Goal: Find specific page/section: Find specific page/section

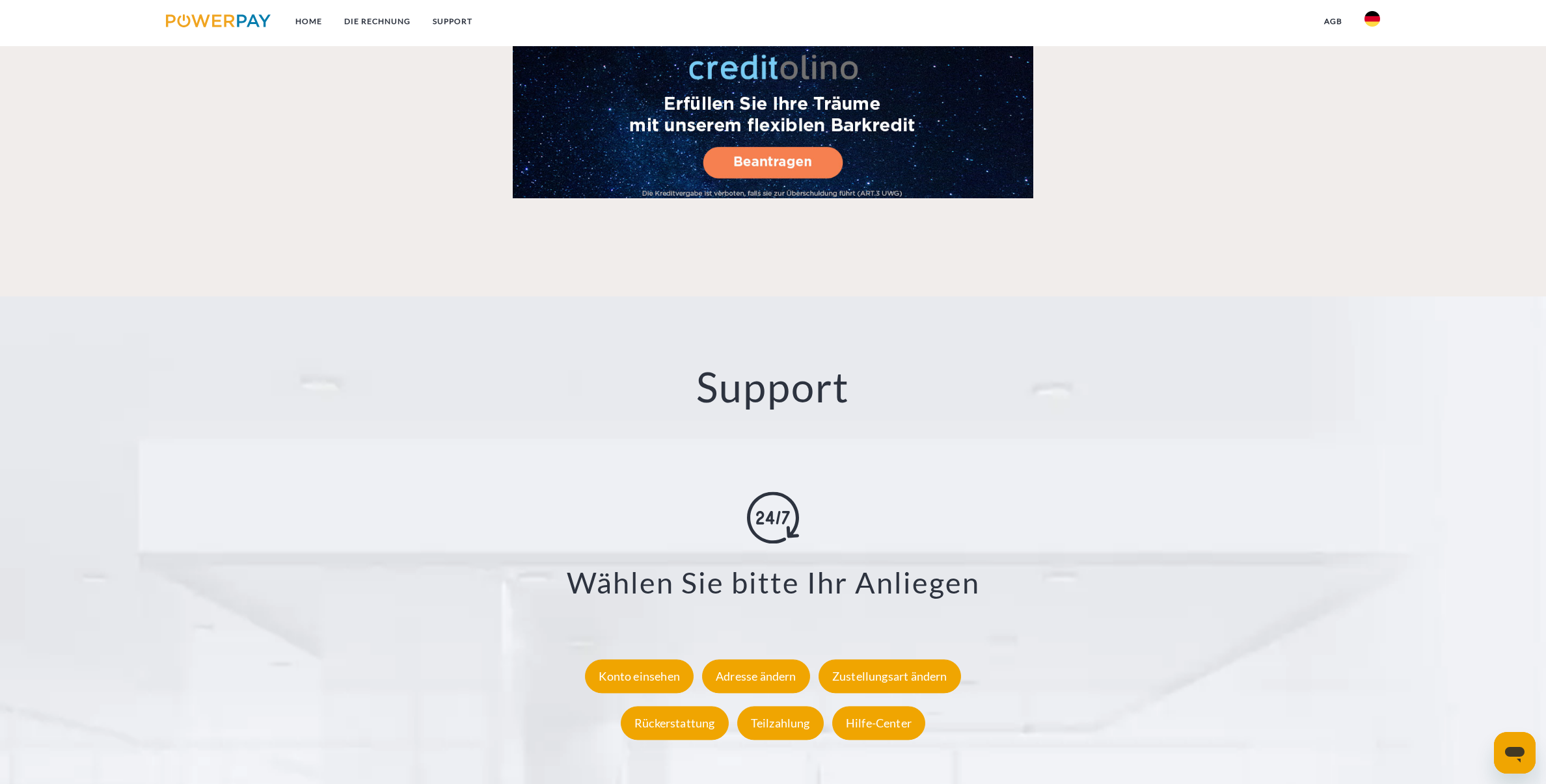
scroll to position [2306, 0]
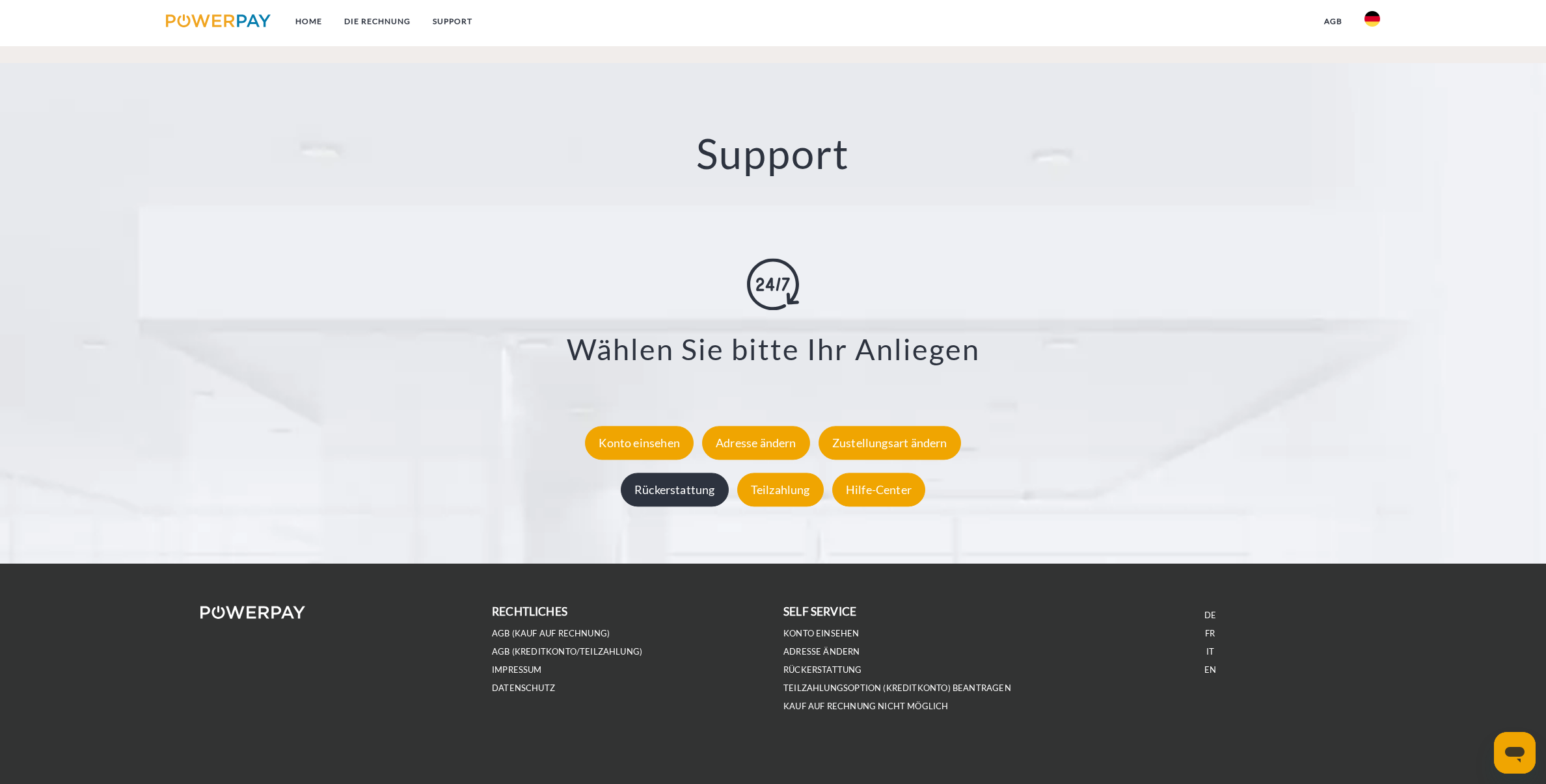
click at [702, 484] on div "Rückerstattung" at bounding box center [674, 490] width 108 height 34
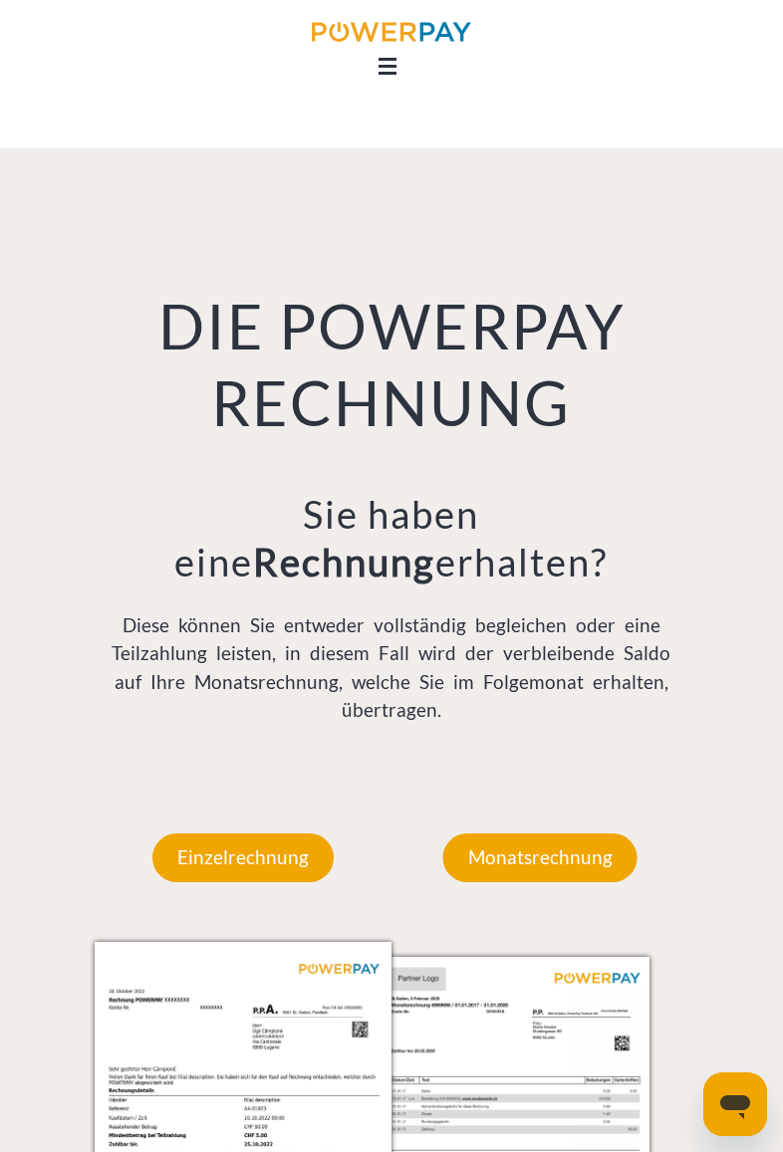
scroll to position [2746, 0]
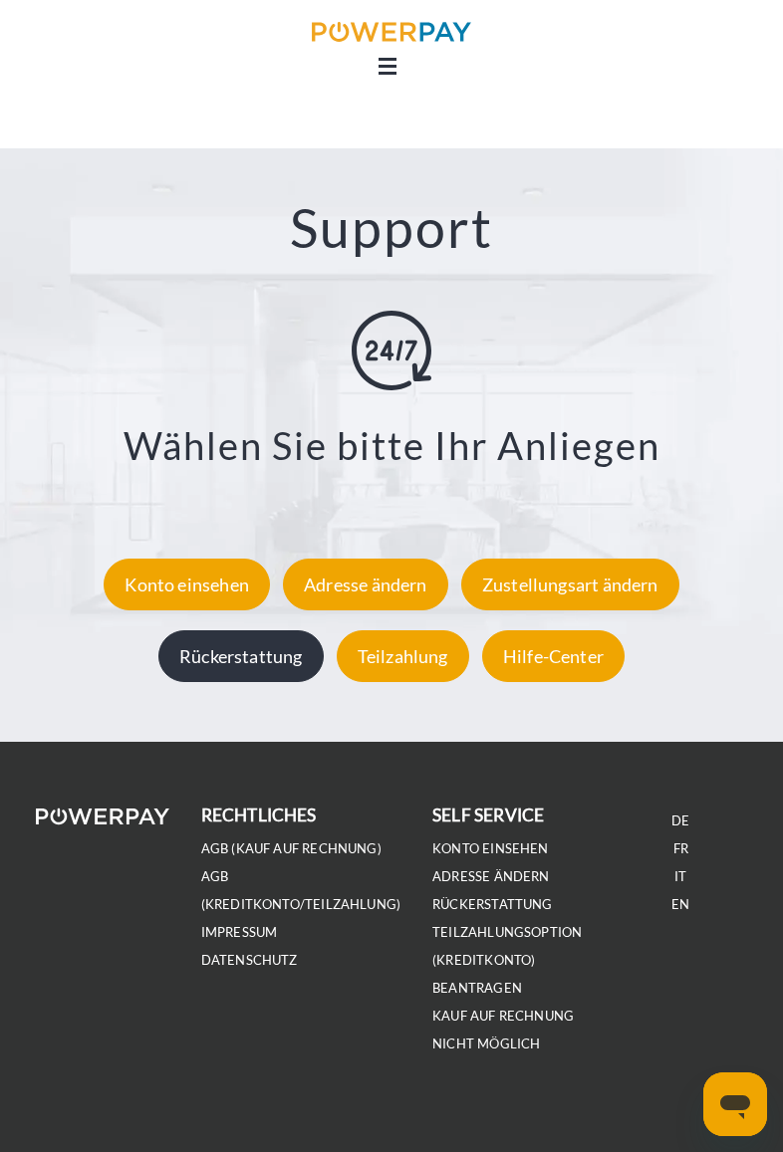
click at [257, 642] on div "Rückerstattung" at bounding box center [240, 657] width 165 height 52
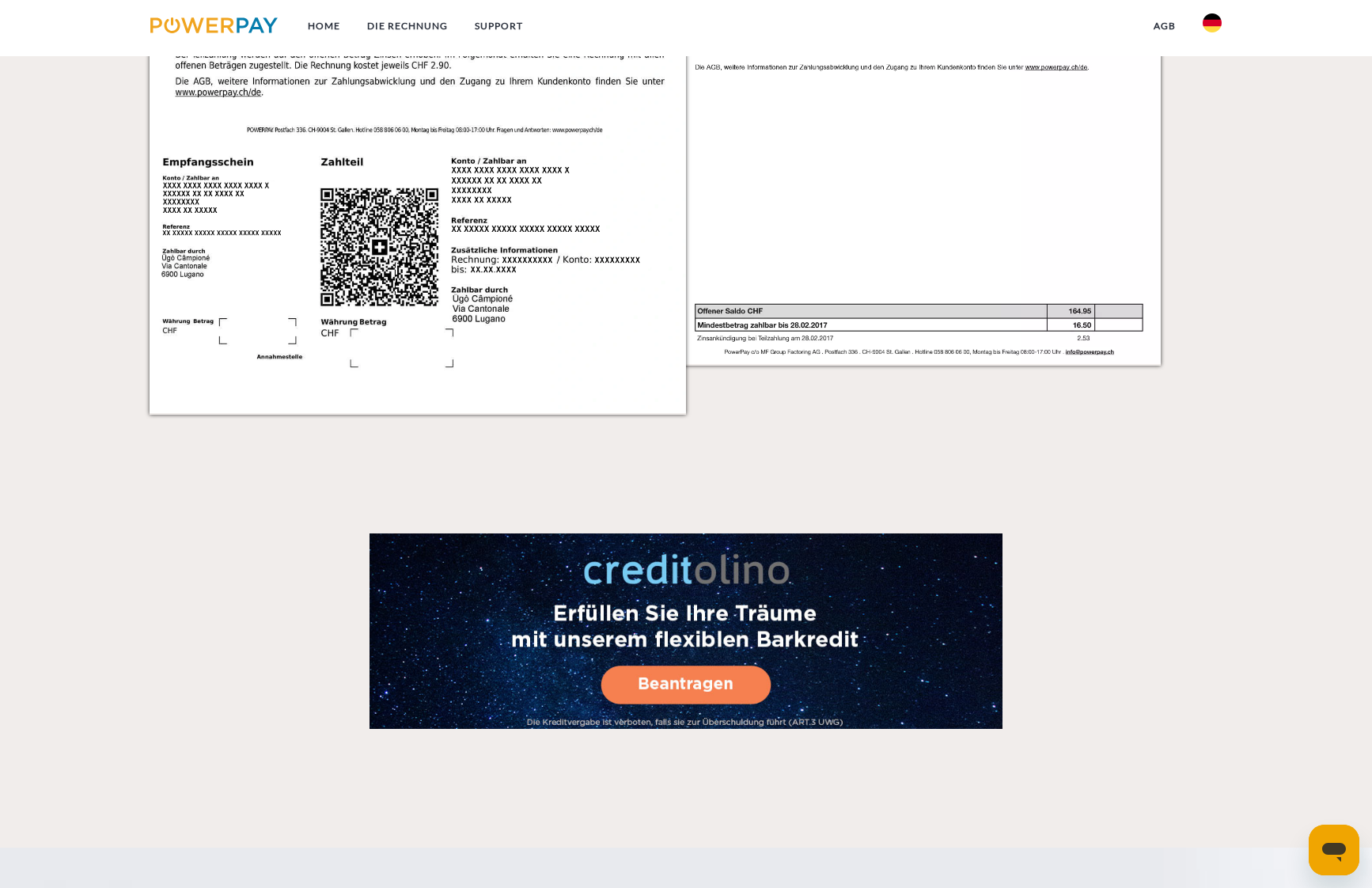
scroll to position [2862, 0]
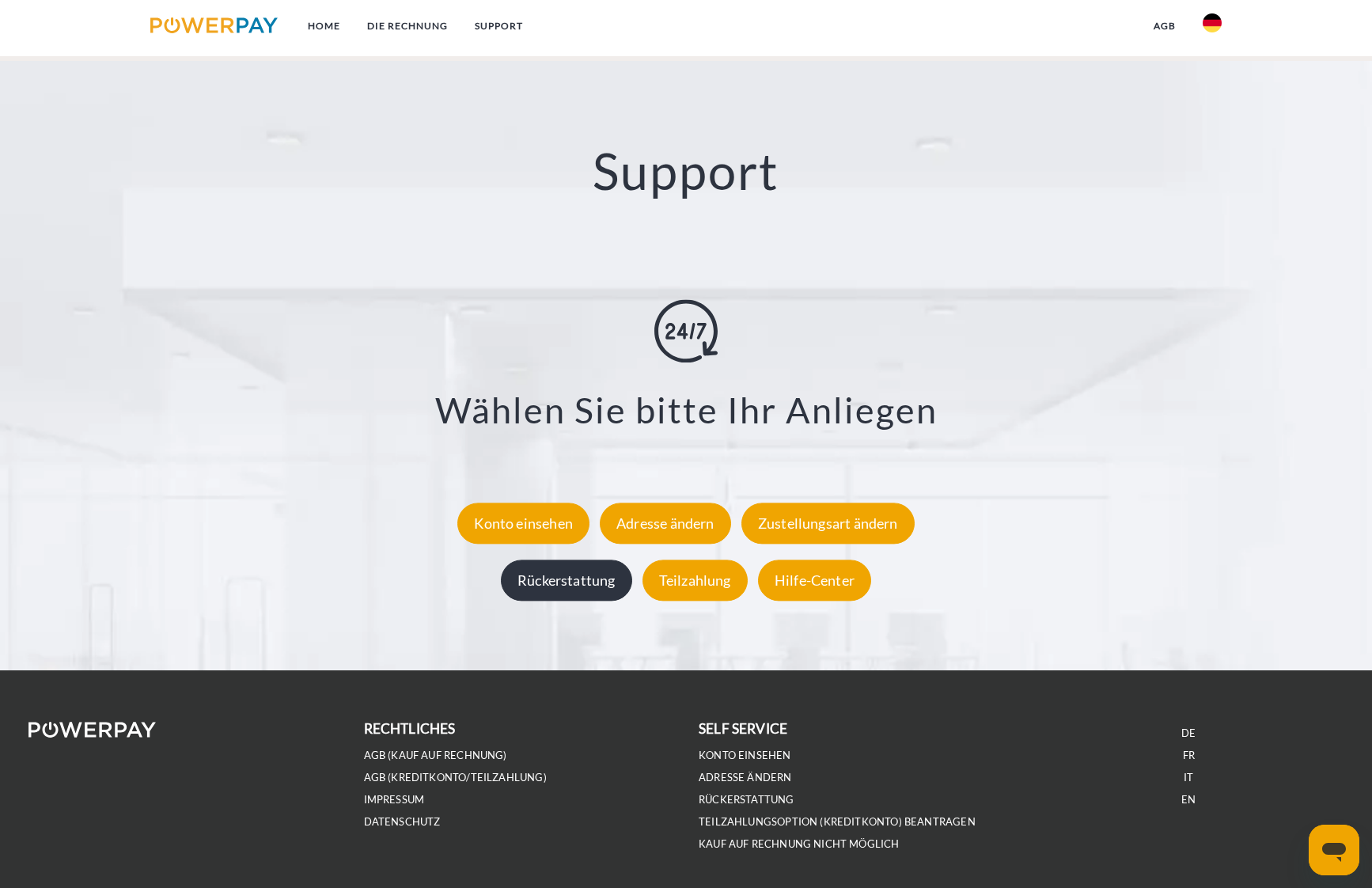
click at [545, 582] on div "Rückerstattung" at bounding box center [566, 581] width 131 height 41
